Goal: Information Seeking & Learning: Understand process/instructions

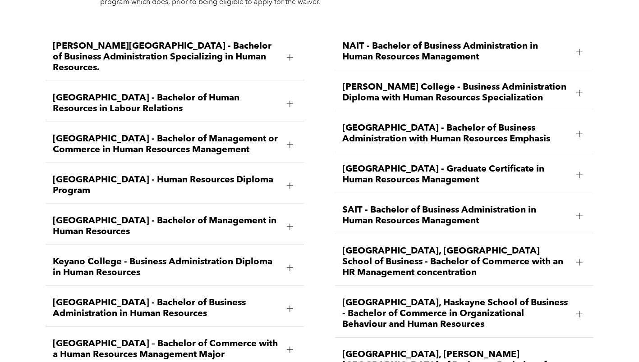
scroll to position [1398, 0]
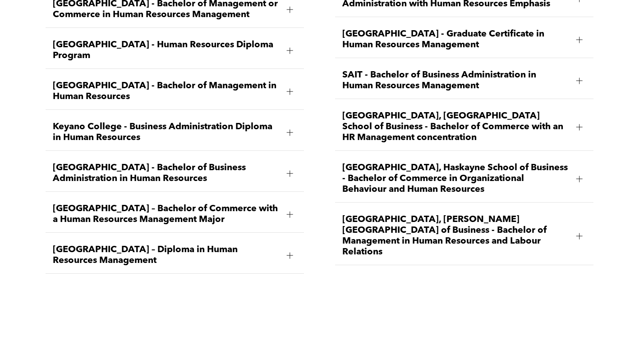
click at [186, 197] on div "[GEOGRAPHIC_DATA] – Bachelor of Commerce with a Human Resources Management Major" at bounding box center [175, 215] width 258 height 37
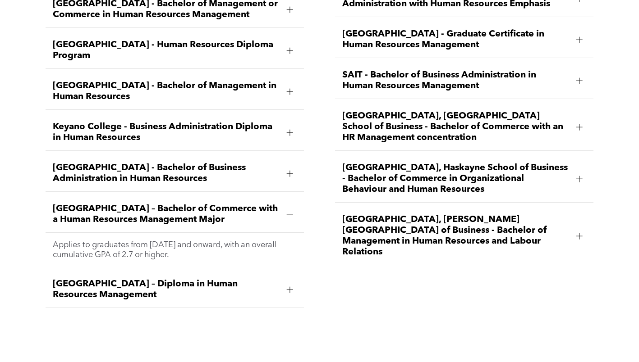
drag, startPoint x: 218, startPoint y: 221, endPoint x: 49, endPoint y: 169, distance: 176.8
click at [49, 197] on li "[GEOGRAPHIC_DATA] – Bachelor of Commerce with a Human Resources Management Majo…" at bounding box center [175, 232] width 258 height 71
copy li "[GEOGRAPHIC_DATA] – Bachelor of Commerce with a Human Resources Management Majo…"
drag, startPoint x: 376, startPoint y: 281, endPoint x: 344, endPoint y: 271, distance: 33.8
click at [376, 281] on div "[PERSON_NAME][GEOGRAPHIC_DATA] - Bachelor of Business Administration Specializi…" at bounding box center [319, 110] width 639 height 450
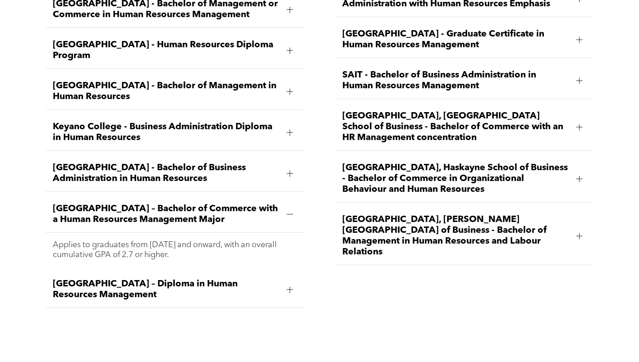
drag, startPoint x: 212, startPoint y: 225, endPoint x: 29, endPoint y: 168, distance: 191.7
click at [29, 168] on div "[PERSON_NAME][GEOGRAPHIC_DATA] - Bachelor of Business Administration Specializi…" at bounding box center [319, 110] width 639 height 450
copy li "[GEOGRAPHIC_DATA] – Bachelor of Commerce with a Human Resources Management Majo…"
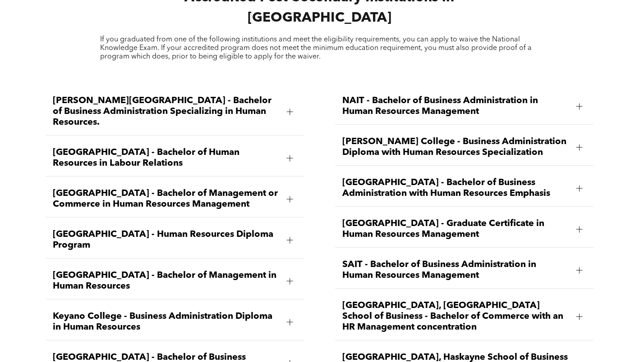
scroll to position [1082, 0]
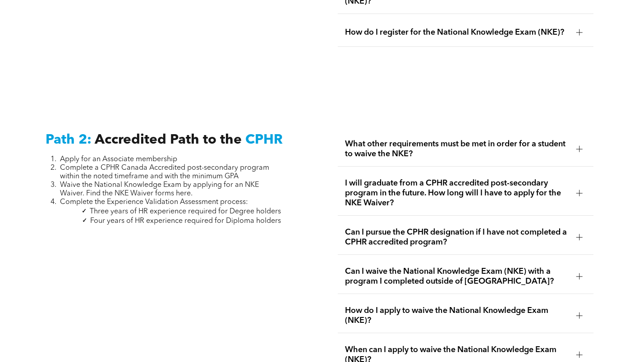
scroll to position [1398, 0]
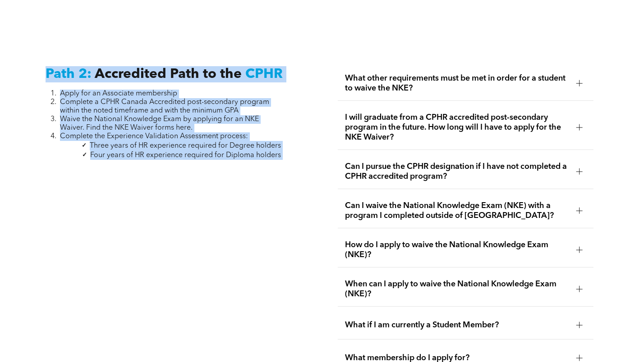
drag, startPoint x: 289, startPoint y: 153, endPoint x: 35, endPoint y: 71, distance: 266.8
copy div "Path 2: Accredited Path to the CPHR Apply for an Associate membership Complete …"
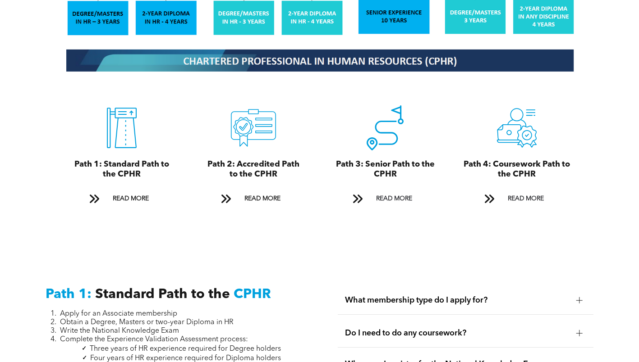
scroll to position [1127, 0]
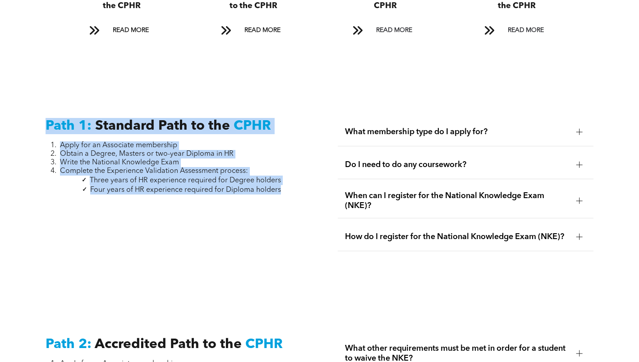
drag, startPoint x: 177, startPoint y: 161, endPoint x: 35, endPoint y: 119, distance: 148.0
click at [35, 119] on div "Path 1: Standard Path to the CPHR Apply for an Associate membership Obtain a De…" at bounding box center [319, 194] width 639 height 219
copy div "Path 1: Standard Path to the CPHR Apply for an Associate membership Obtain a De…"
